Goal: Task Accomplishment & Management: Use online tool/utility

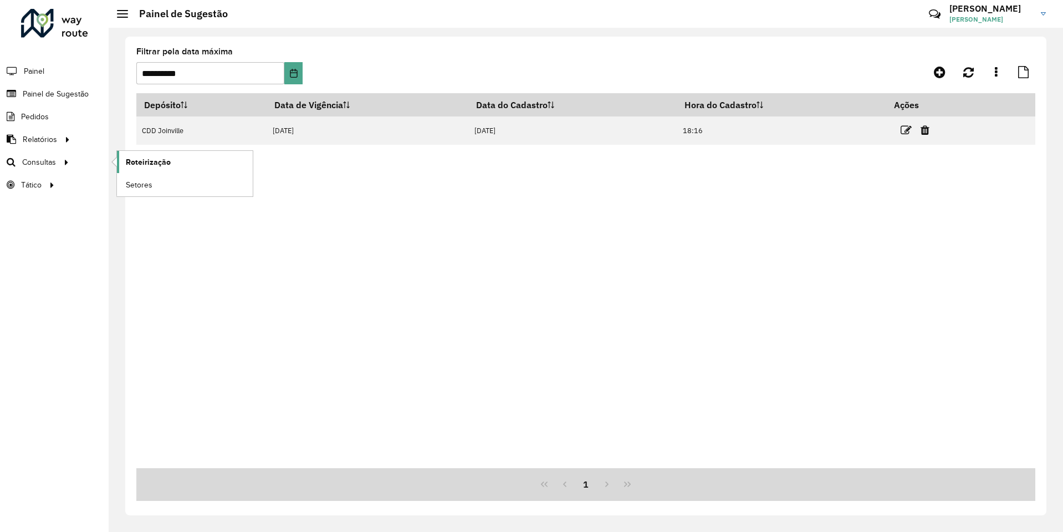
click at [145, 161] on span "Roteirização" at bounding box center [148, 162] width 45 height 12
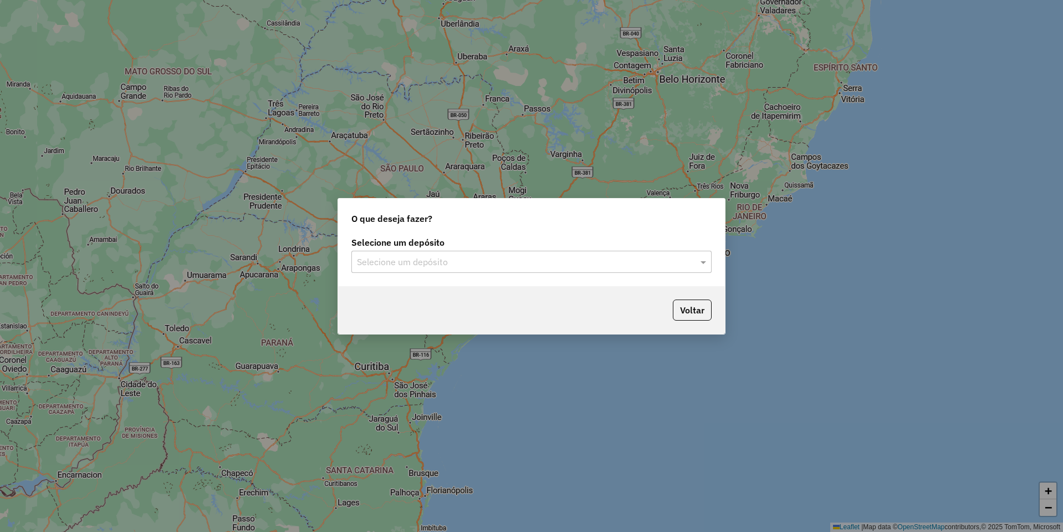
click at [401, 252] on div "Selecione um depósito" at bounding box center [531, 262] width 360 height 22
drag, startPoint x: 411, startPoint y: 286, endPoint x: 426, endPoint y: 292, distance: 16.0
click at [412, 288] on div "CDD Joinville" at bounding box center [531, 293] width 359 height 19
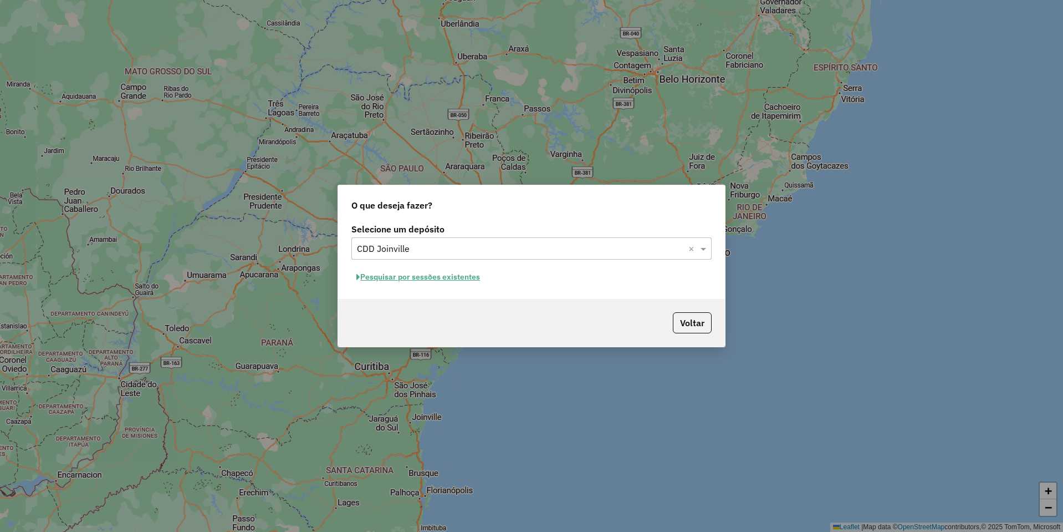
click at [439, 275] on button "Pesquisar por sessões existentes" at bounding box center [418, 276] width 134 height 17
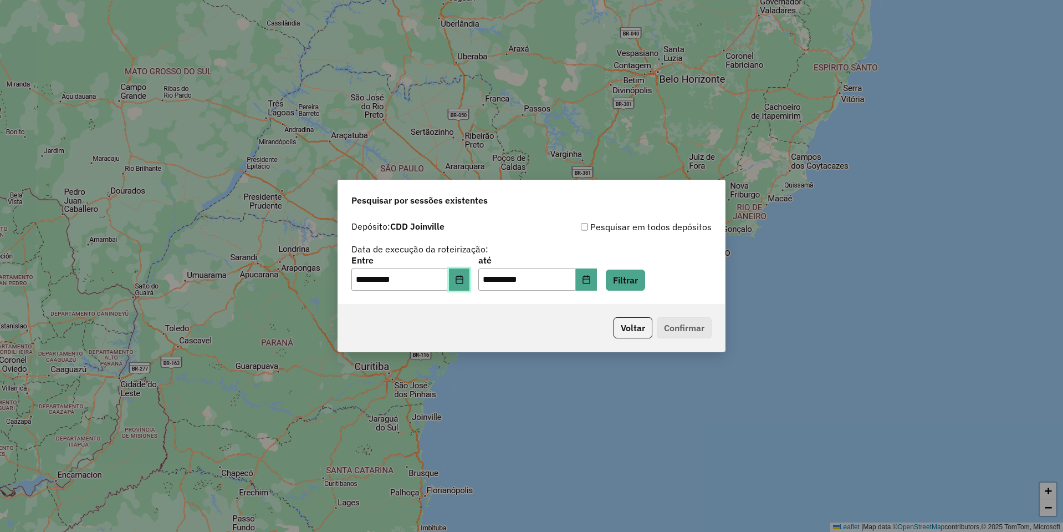
click at [460, 278] on button "Choose Date" at bounding box center [459, 279] width 21 height 22
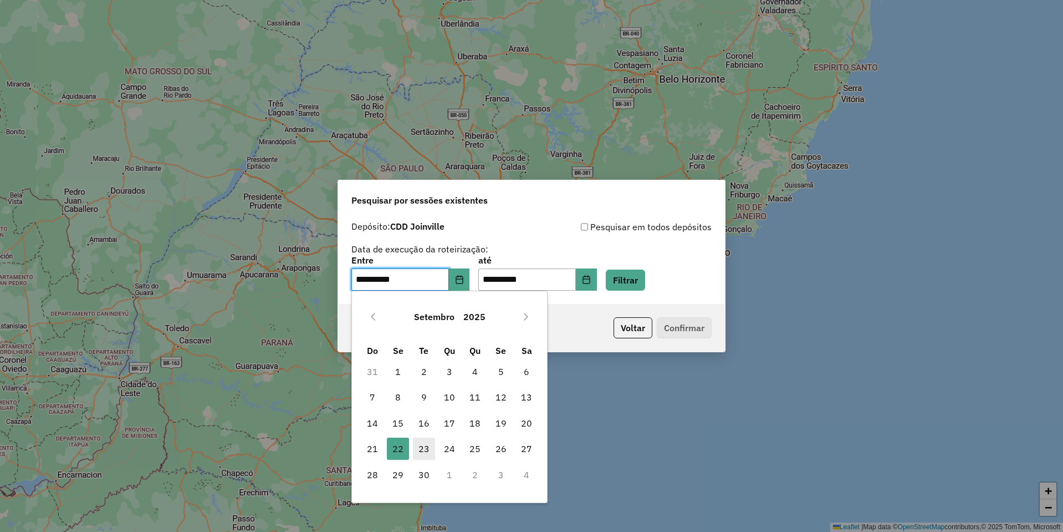
click at [431, 446] on span "23" at bounding box center [424, 448] width 22 height 22
type input "**********"
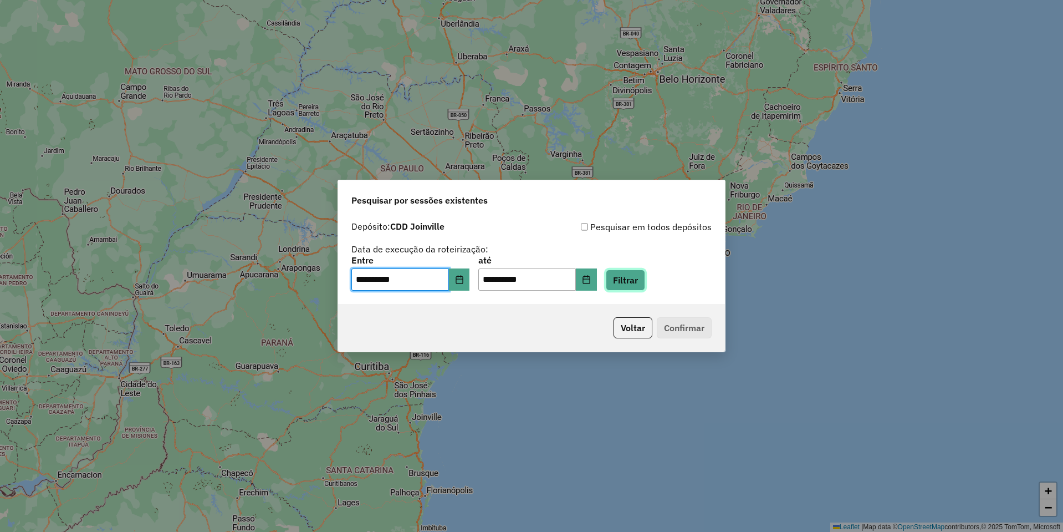
click at [645, 282] on button "Filtrar" at bounding box center [625, 279] width 39 height 21
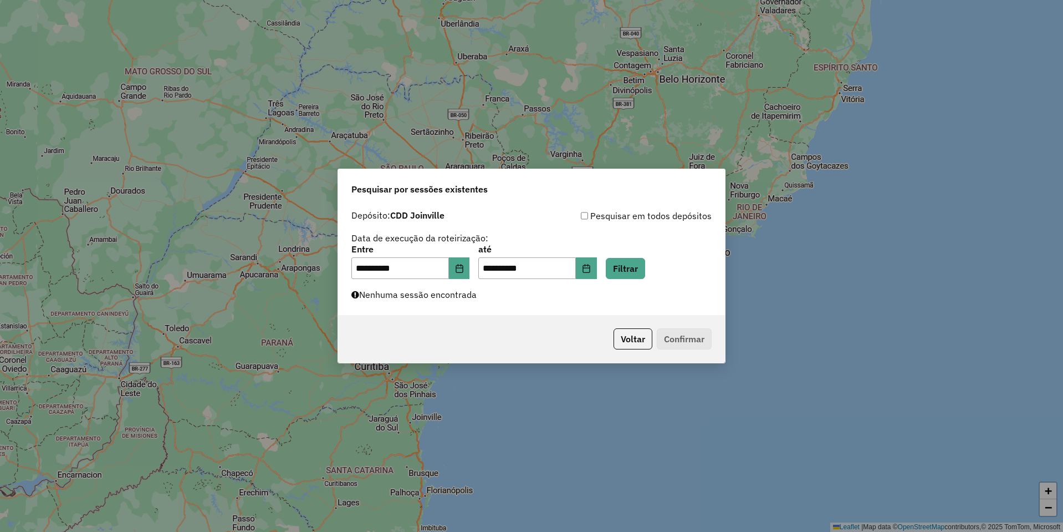
click at [542, 303] on div "**********" at bounding box center [531, 260] width 387 height 111
click at [633, 270] on button "Filtrar" at bounding box center [625, 268] width 39 height 21
